Goal: Navigation & Orientation: Find specific page/section

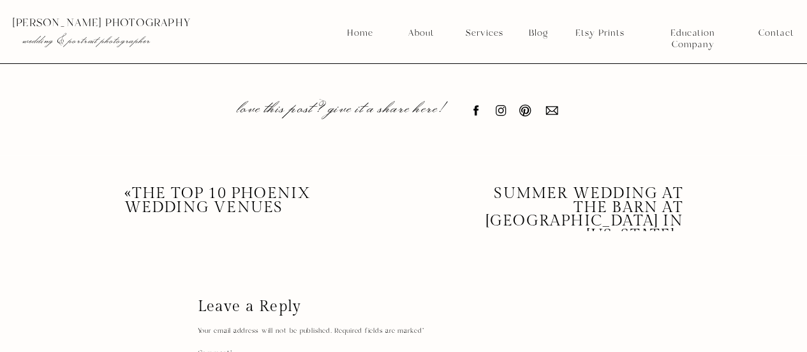
scroll to position [10777, 0]
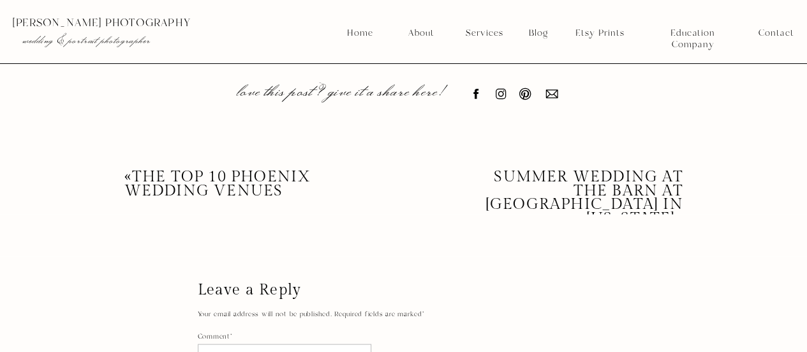
click at [472, 33] on nav "Services" at bounding box center [484, 32] width 47 height 11
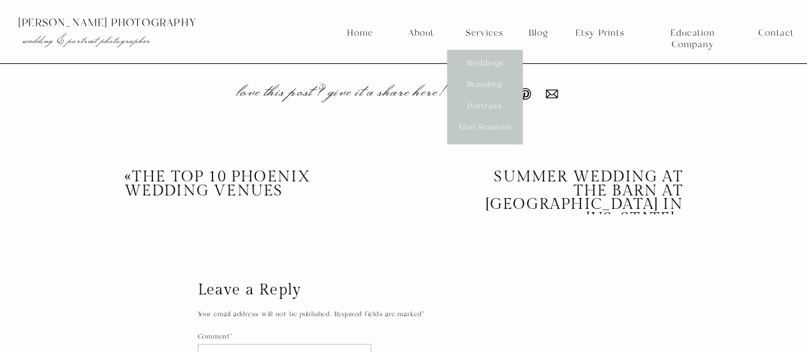
click at [484, 129] on nav "Mini Sessions" at bounding box center [484, 127] width 57 height 11
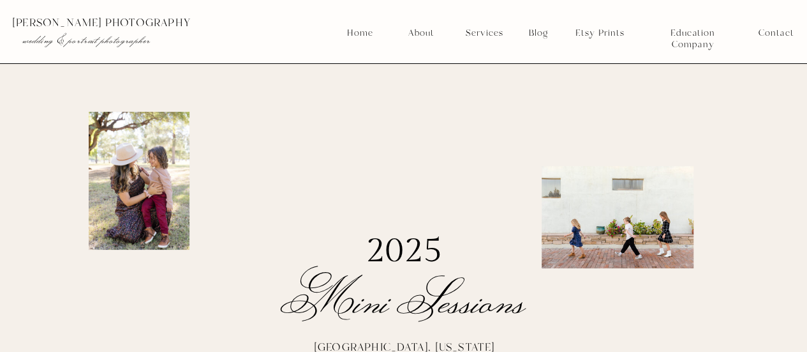
scroll to position [308, 0]
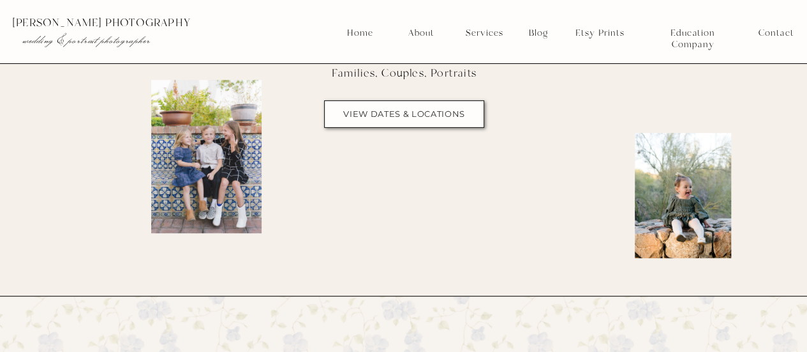
click at [460, 111] on nav "view dates & locations" at bounding box center [405, 114] width 130 height 10
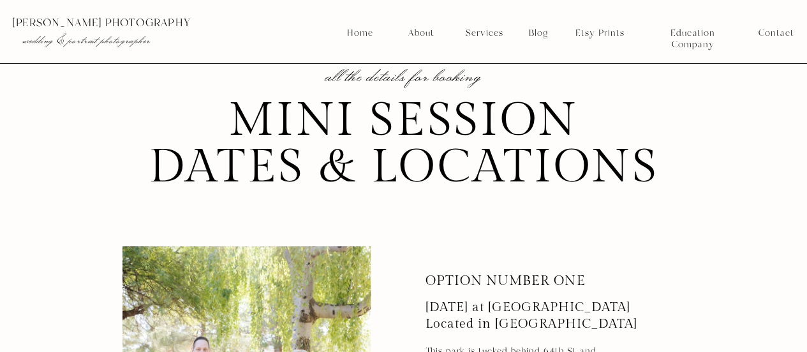
scroll to position [3292, 0]
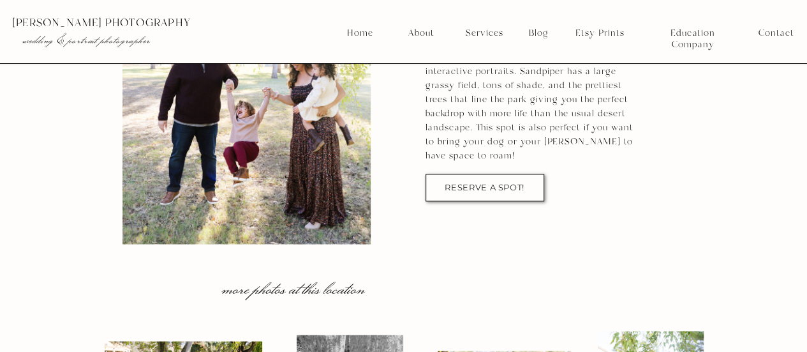
click at [470, 34] on nav "Services" at bounding box center [484, 32] width 47 height 11
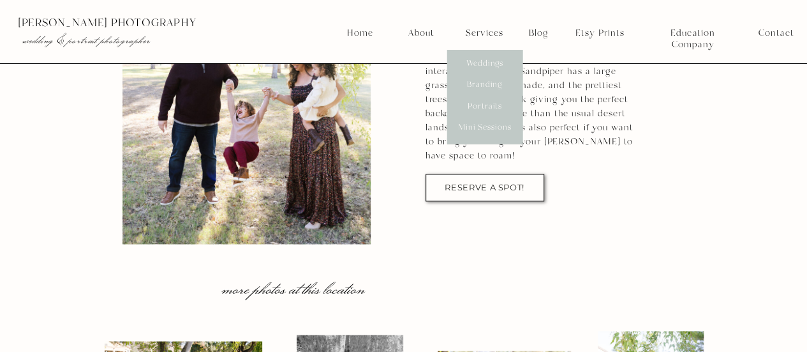
click at [495, 64] on nav "Weddings" at bounding box center [484, 63] width 47 height 11
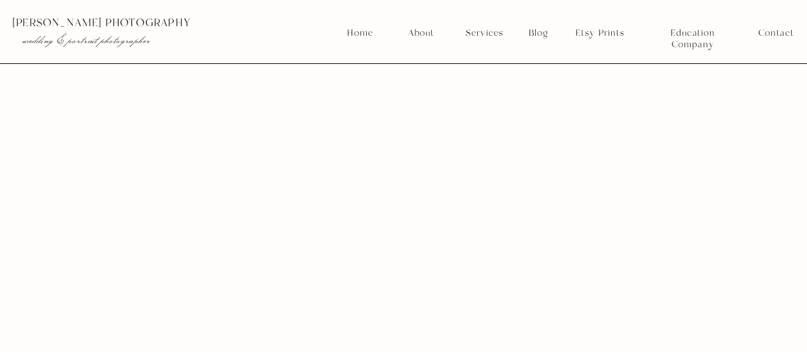
scroll to position [11328, 0]
